Goal: Task Accomplishment & Management: Manage account settings

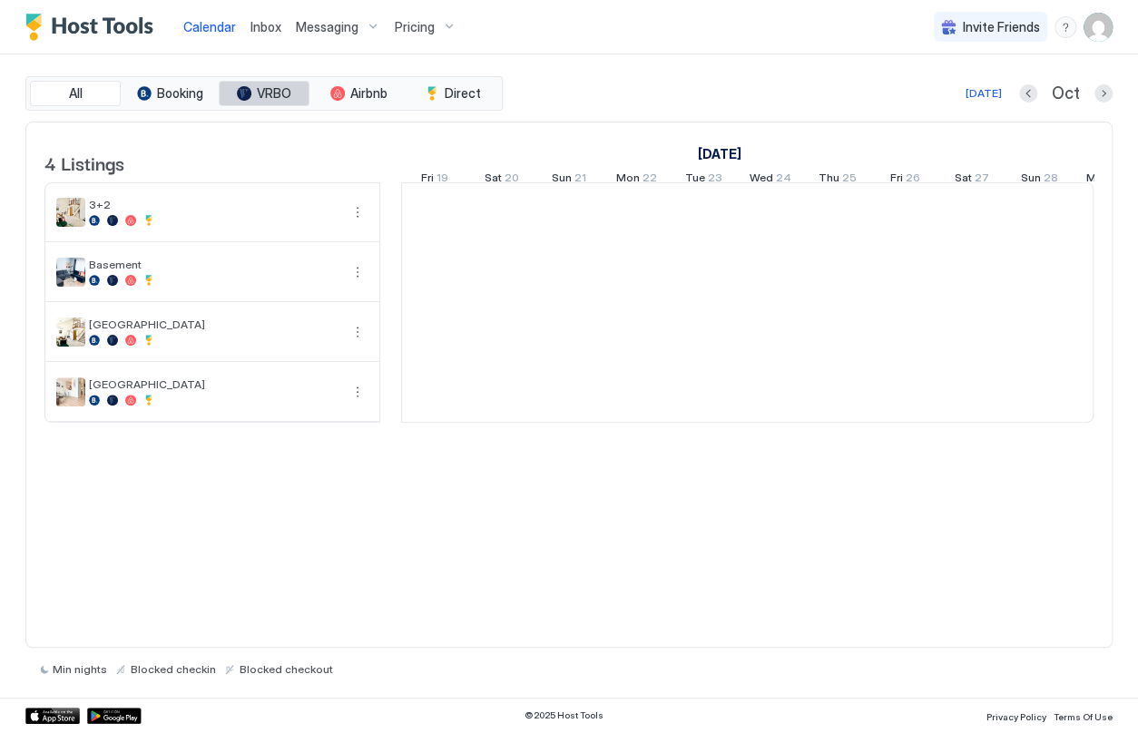
scroll to position [0, 1007]
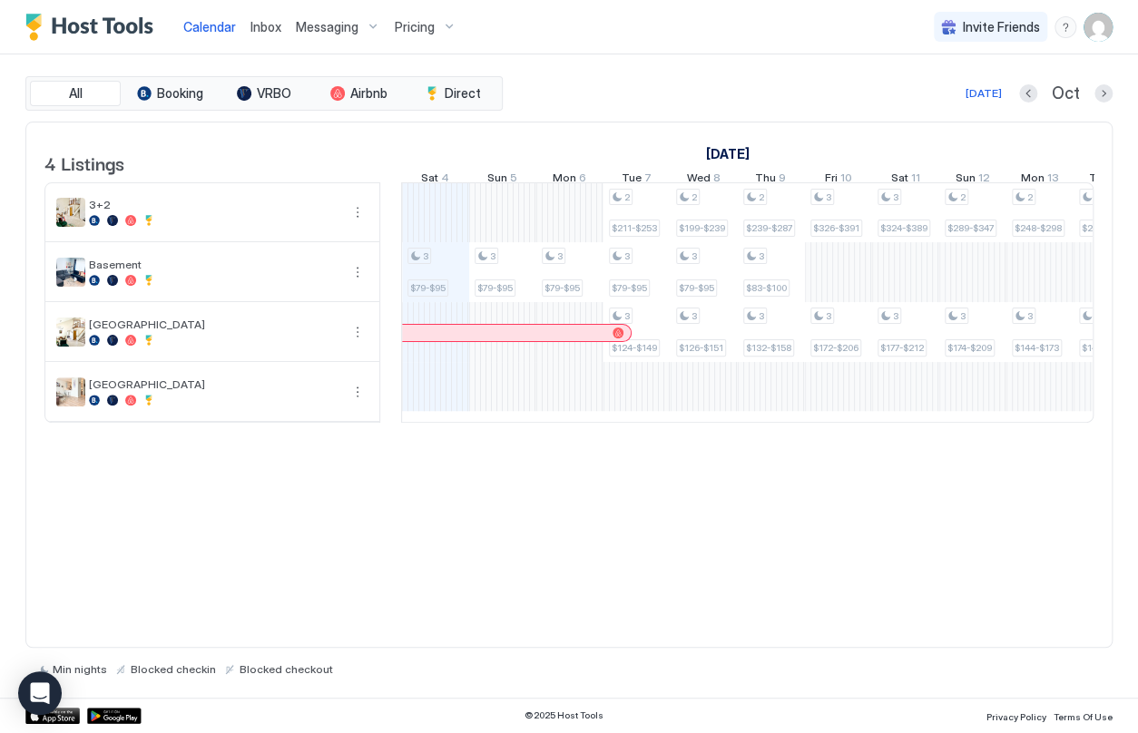
click at [443, 27] on div "Pricing" at bounding box center [425, 27] width 76 height 31
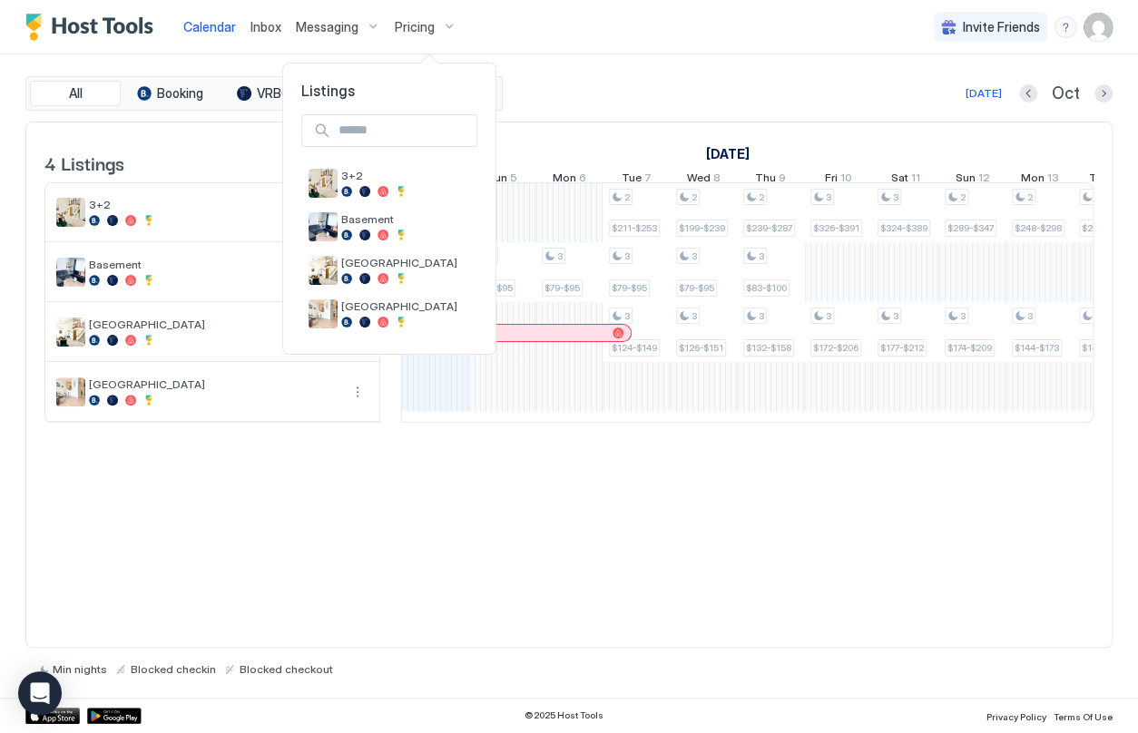
click at [1096, 27] on div at bounding box center [569, 366] width 1138 height 733
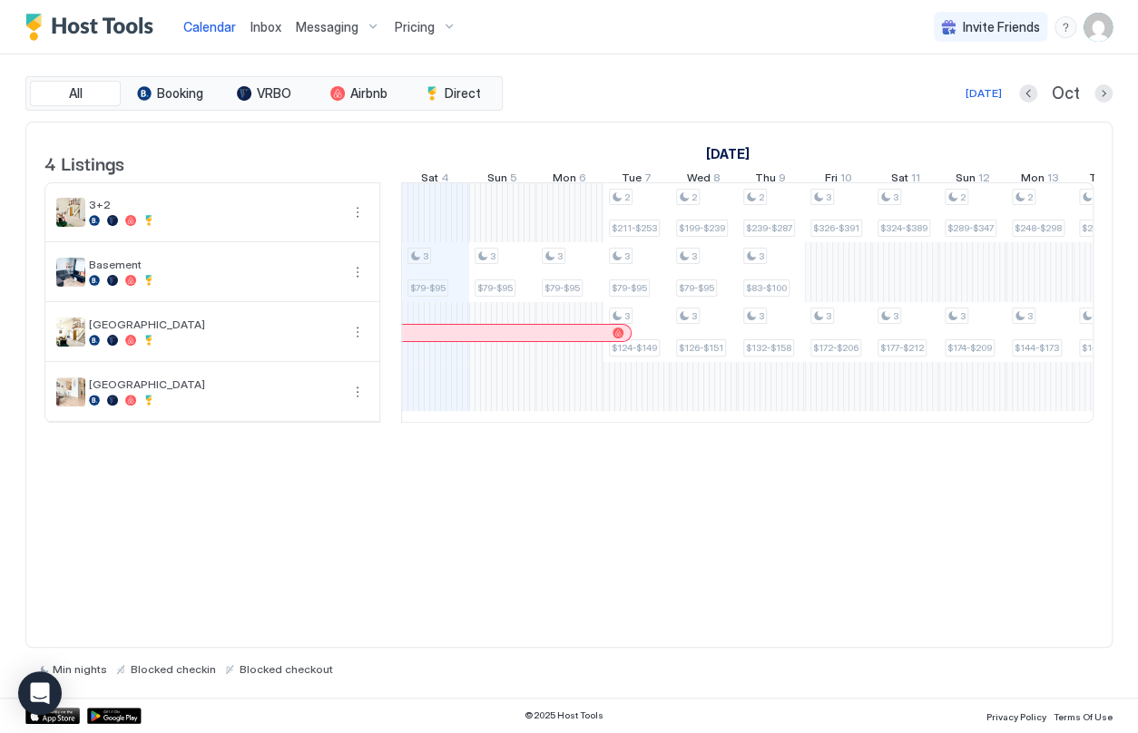
click at [1096, 27] on img "User profile" at bounding box center [1097, 27] width 29 height 29
click at [924, 73] on div "EB [PERSON_NAME] Active" at bounding box center [959, 64] width 135 height 30
click at [916, 95] on span "Settings" at bounding box center [934, 101] width 49 height 16
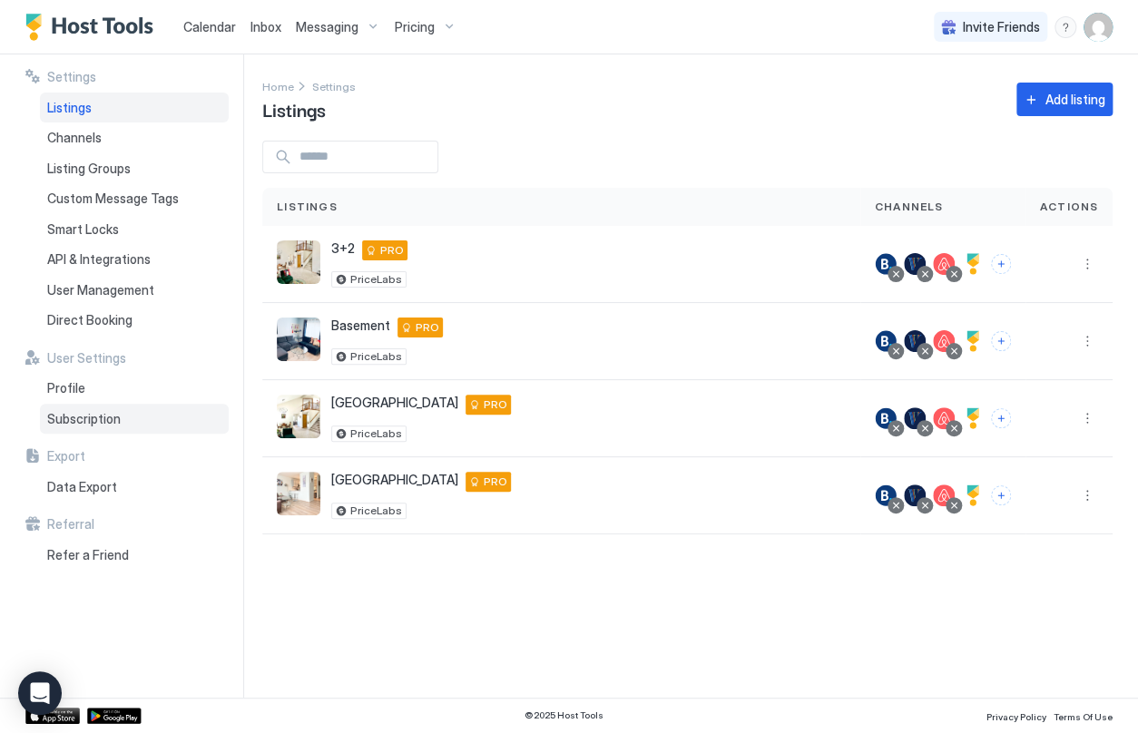
click at [113, 411] on span "Subscription" at bounding box center [83, 419] width 73 height 16
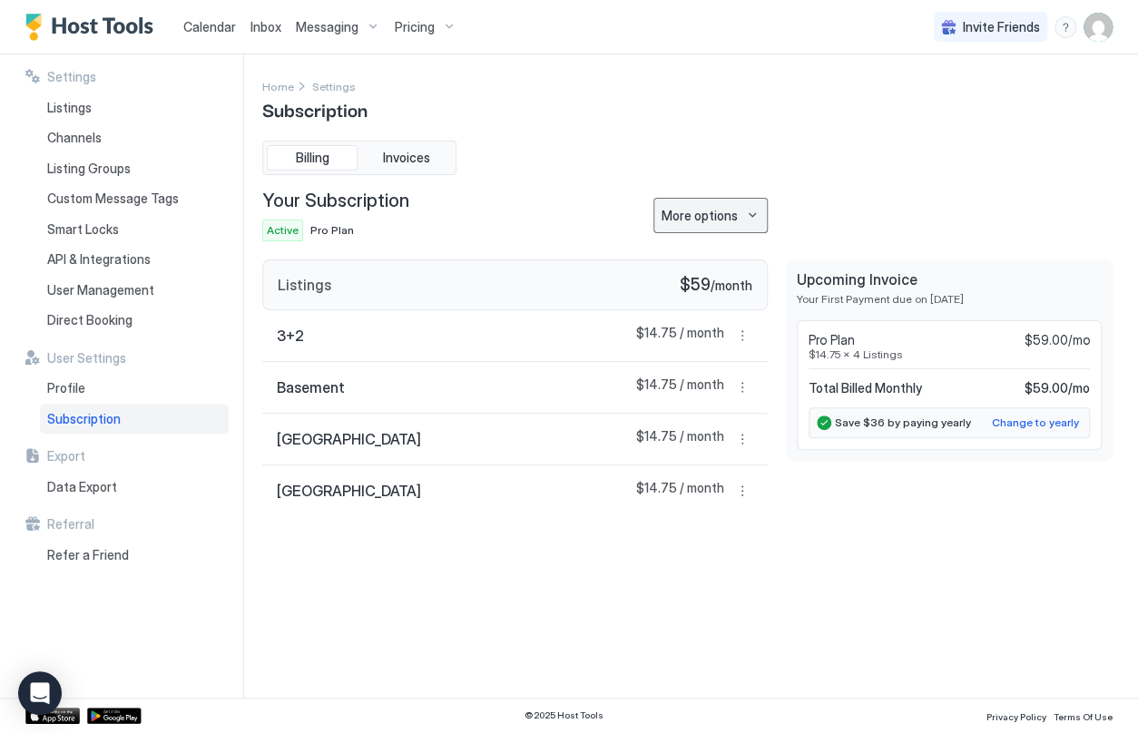
click at [739, 216] on button "More options" at bounding box center [710, 215] width 114 height 35
click at [922, 151] on div at bounding box center [569, 366] width 1138 height 733
click at [411, 151] on span "Invoices" at bounding box center [406, 158] width 47 height 16
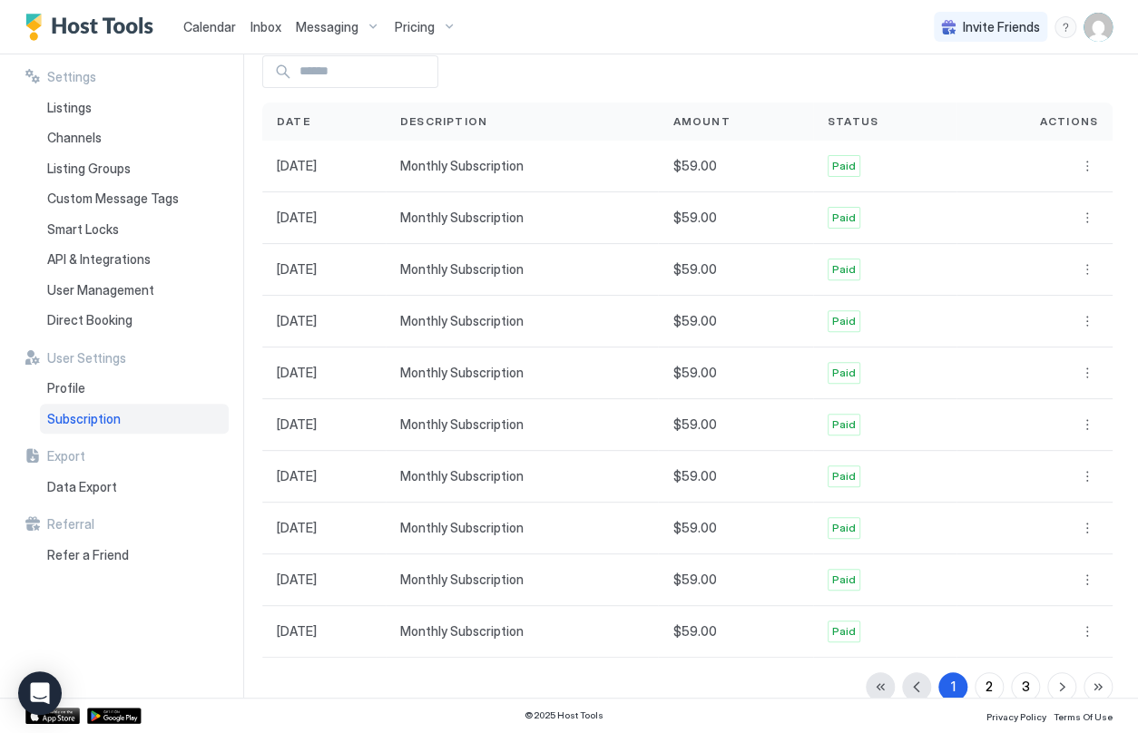
scroll to position [133, 0]
click at [985, 688] on div "2" at bounding box center [988, 687] width 7 height 19
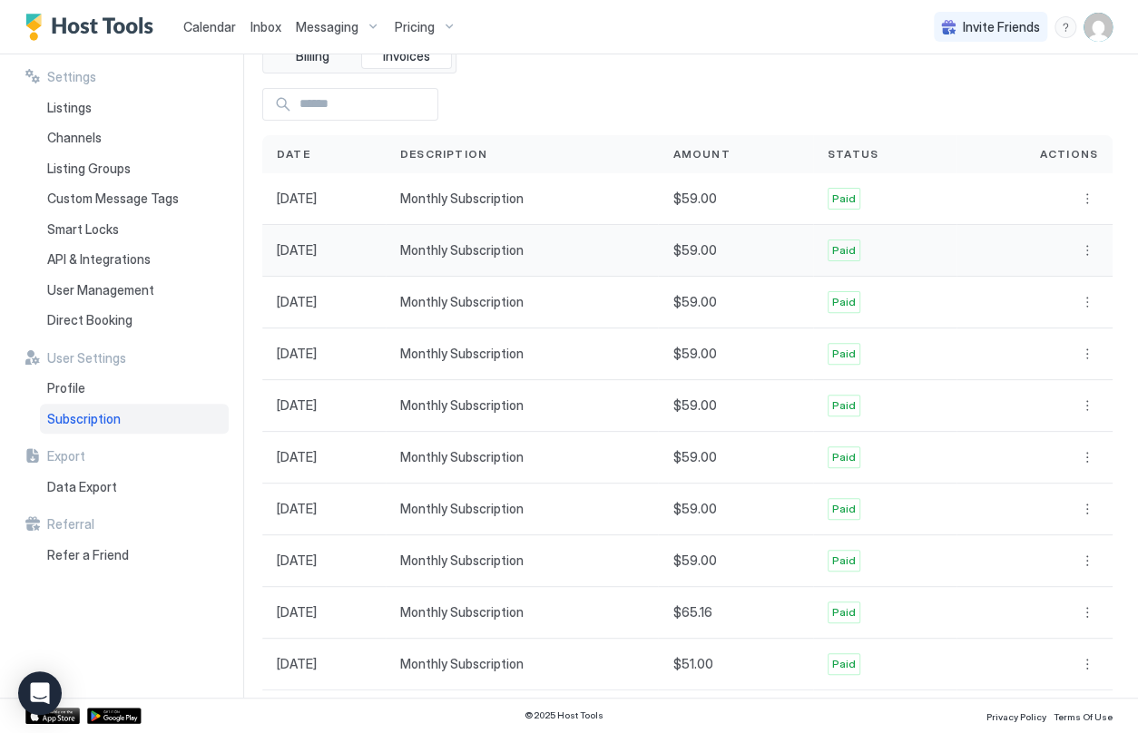
scroll to position [106, 0]
